Goal: Task Accomplishment & Management: Use online tool/utility

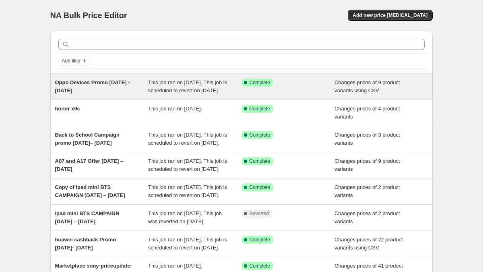
click at [99, 83] on span "Oppo Devices Promo [DATE] - [DATE]" at bounding box center [92, 86] width 75 height 14
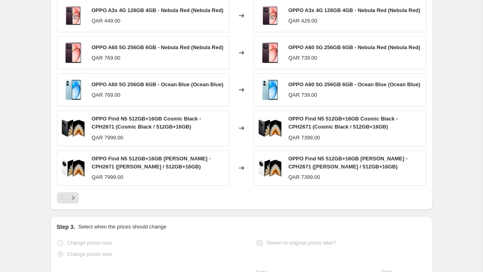
scroll to position [405, 0]
click at [76, 202] on icon "Next" at bounding box center [73, 198] width 8 height 8
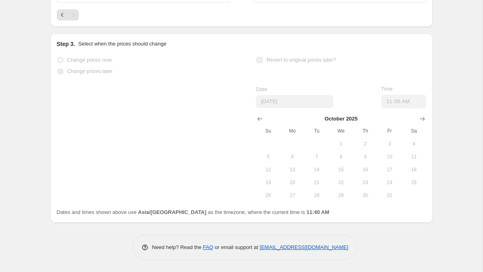
scroll to position [0, 0]
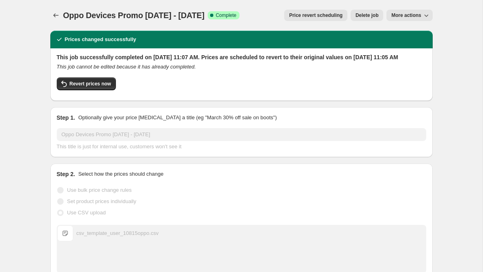
click at [292, 18] on span "Price revert scheduling" at bounding box center [316, 15] width 54 height 6
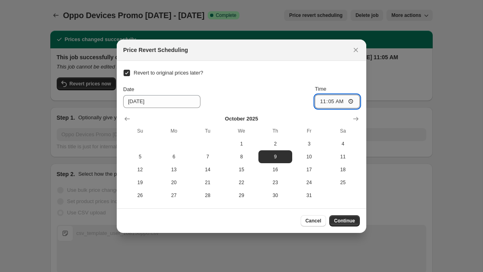
click at [322, 100] on input "11:05" at bounding box center [337, 102] width 45 height 14
click at [340, 100] on input "11:05" at bounding box center [337, 102] width 45 height 14
click at [325, 103] on input "11:05" at bounding box center [337, 102] width 45 height 14
type input "23:59"
click at [346, 223] on span "Continue" at bounding box center [344, 221] width 21 height 6
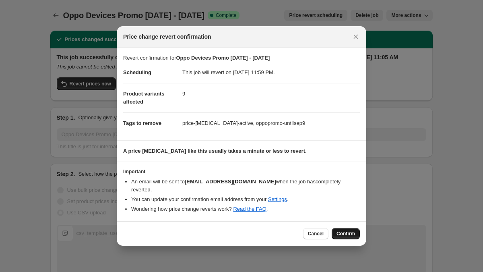
click at [345, 229] on button "Confirm" at bounding box center [346, 233] width 28 height 11
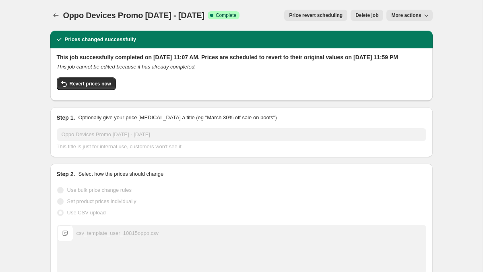
click at [75, 12] on span "Oppo Devices Promo [DATE] - [DATE]" at bounding box center [133, 15] width 141 height 9
copy span "Oppo"
click at [54, 17] on icon "Price change jobs" at bounding box center [56, 15] width 8 height 8
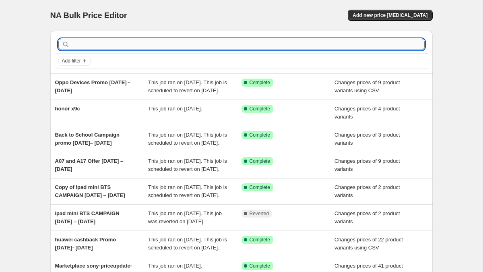
click at [168, 44] on input "text" at bounding box center [248, 44] width 354 height 11
paste input "Oppo"
type input "Oppo"
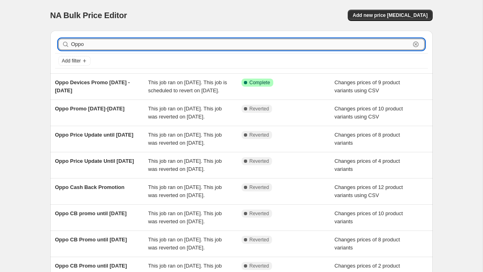
click at [143, 45] on input "Oppo" at bounding box center [240, 44] width 339 height 11
